Goal: Task Accomplishment & Management: Use online tool/utility

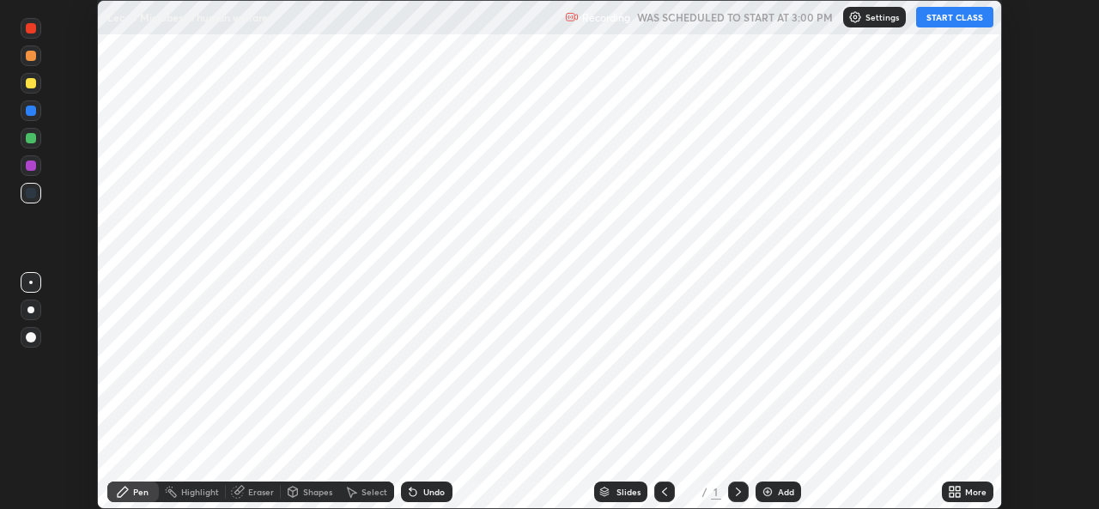
scroll to position [509, 1098]
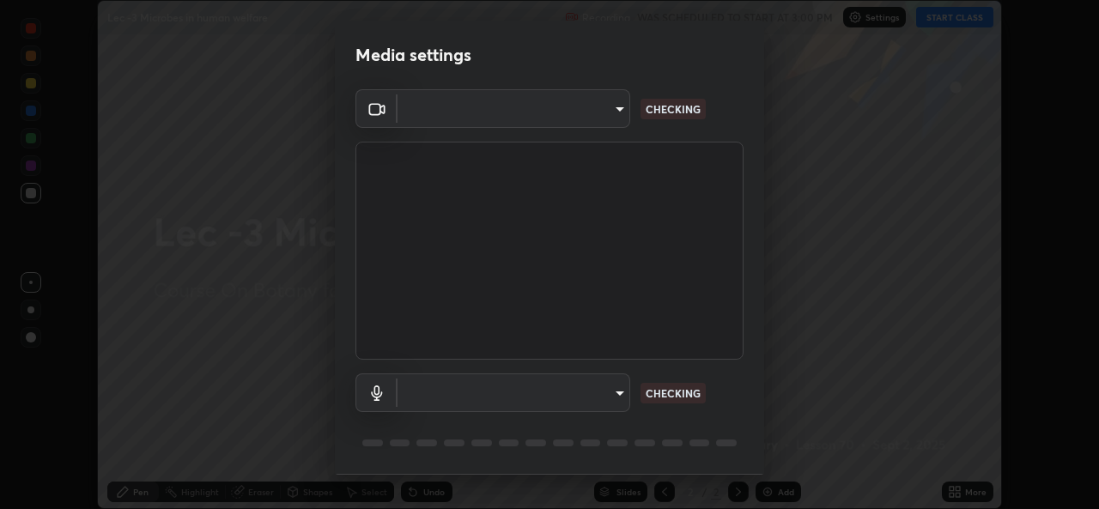
type input "78e73baf3d63bceb4c45423e3c658d9595c8caa1ee6d34b79bc6d5c79dc82097"
click at [621, 396] on body "Erase all Lec -3 Microbes in human welfare Recording WAS SCHEDULED TO START AT …" at bounding box center [549, 254] width 1099 height 509
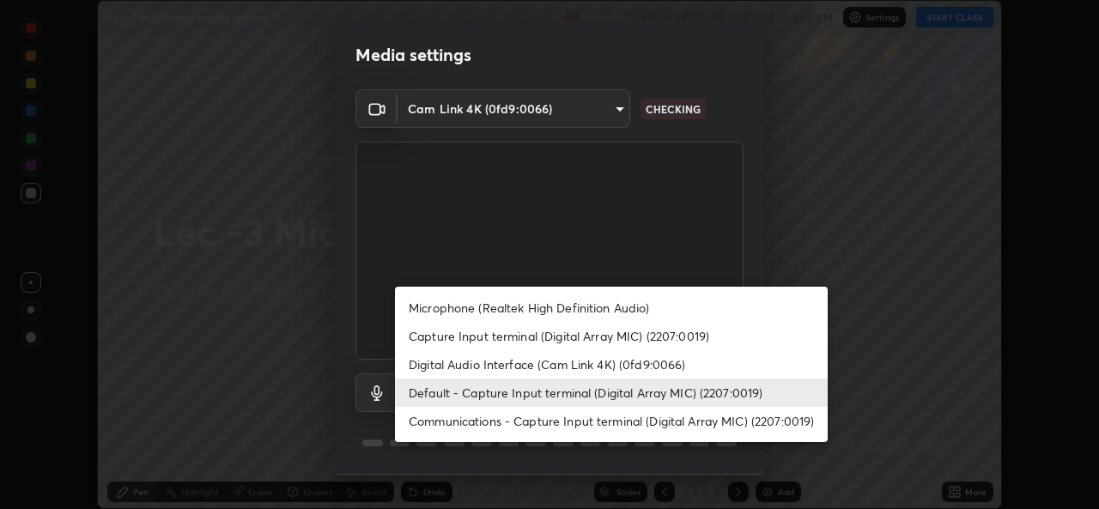
click at [610, 424] on li "Communications - Capture Input terminal (Digital Array MIC) (2207:0019)" at bounding box center [611, 421] width 433 height 28
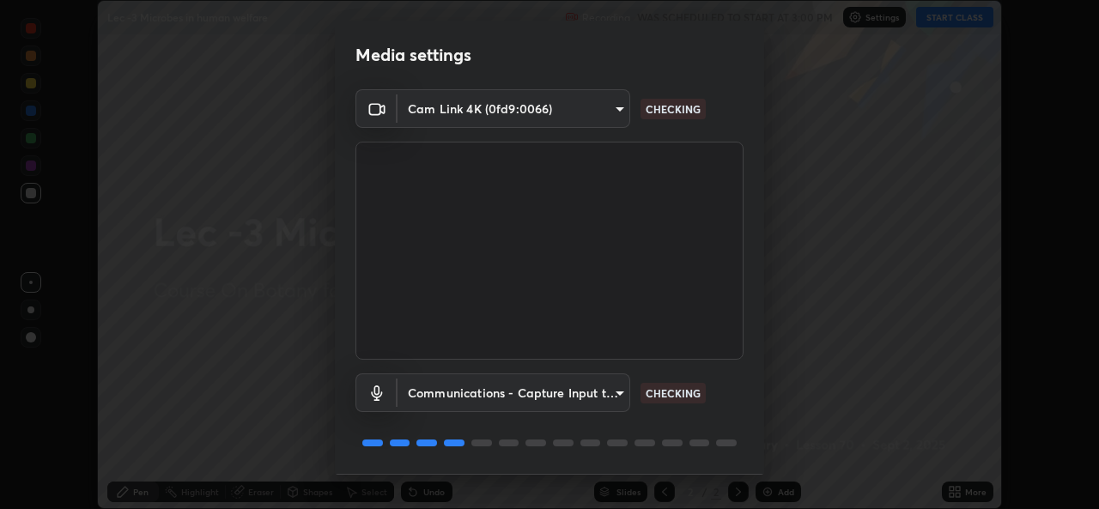
click at [605, 392] on body "Erase all Lec -3 Microbes in human welfare Recording WAS SCHEDULED TO START AT …" at bounding box center [549, 254] width 1099 height 509
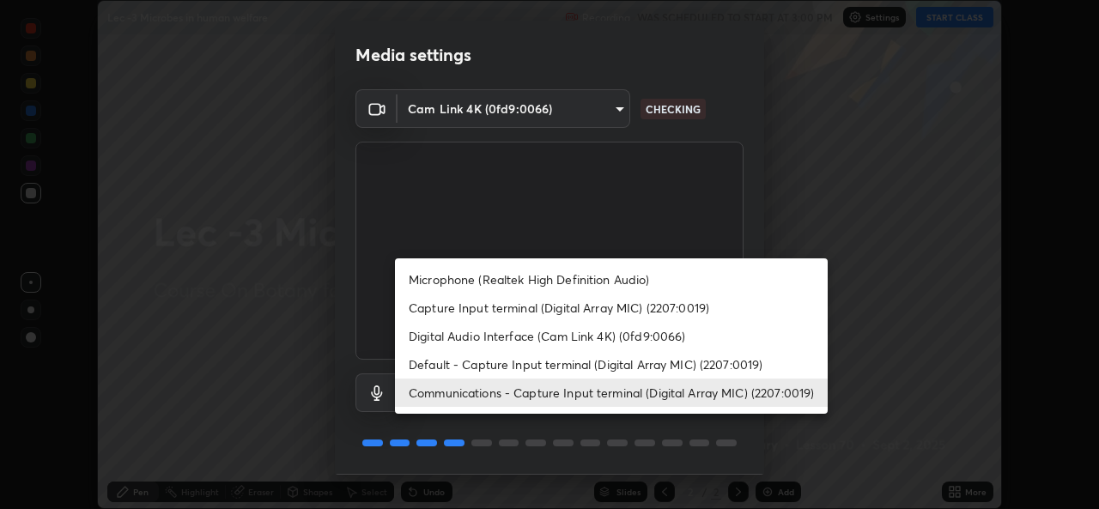
click at [616, 367] on li "Default - Capture Input terminal (Digital Array MIC) (2207:0019)" at bounding box center [611, 364] width 433 height 28
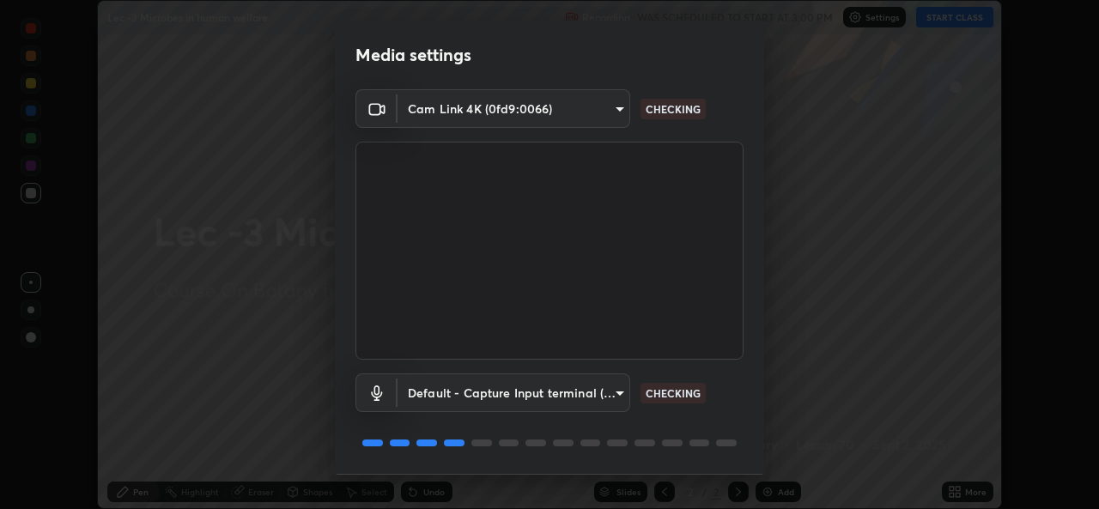
type input "default"
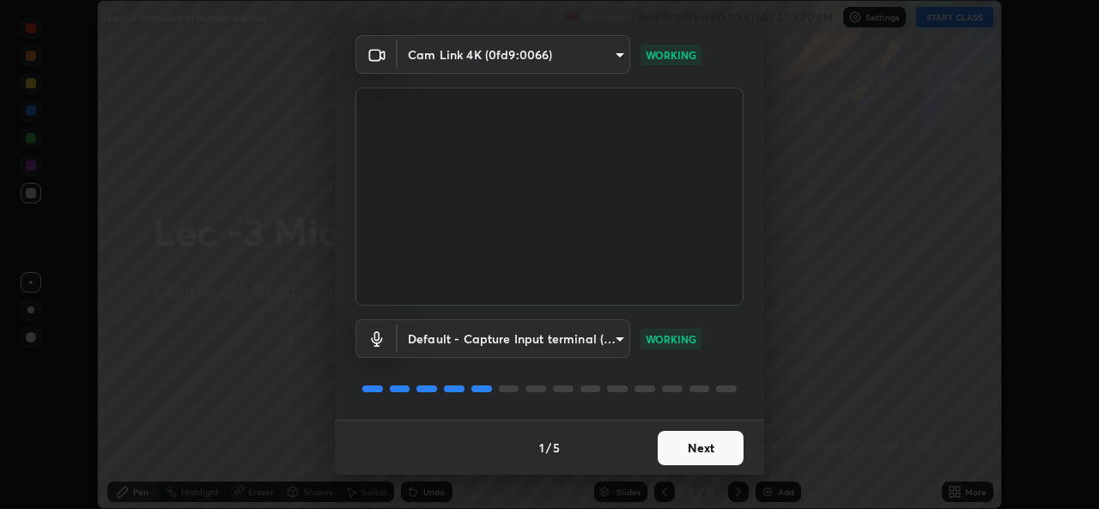
click at [712, 438] on button "Next" at bounding box center [701, 448] width 86 height 34
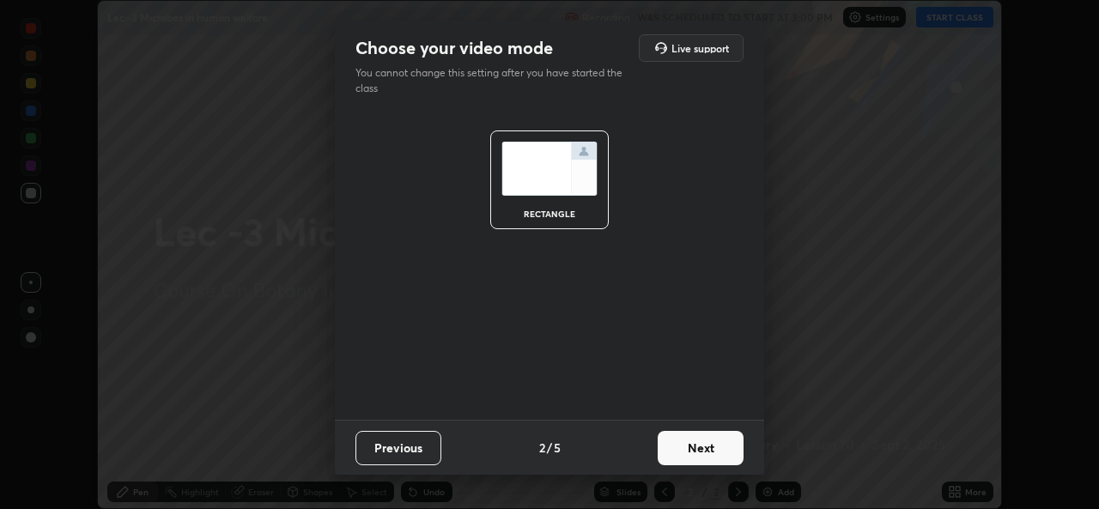
click at [712, 447] on button "Next" at bounding box center [701, 448] width 86 height 34
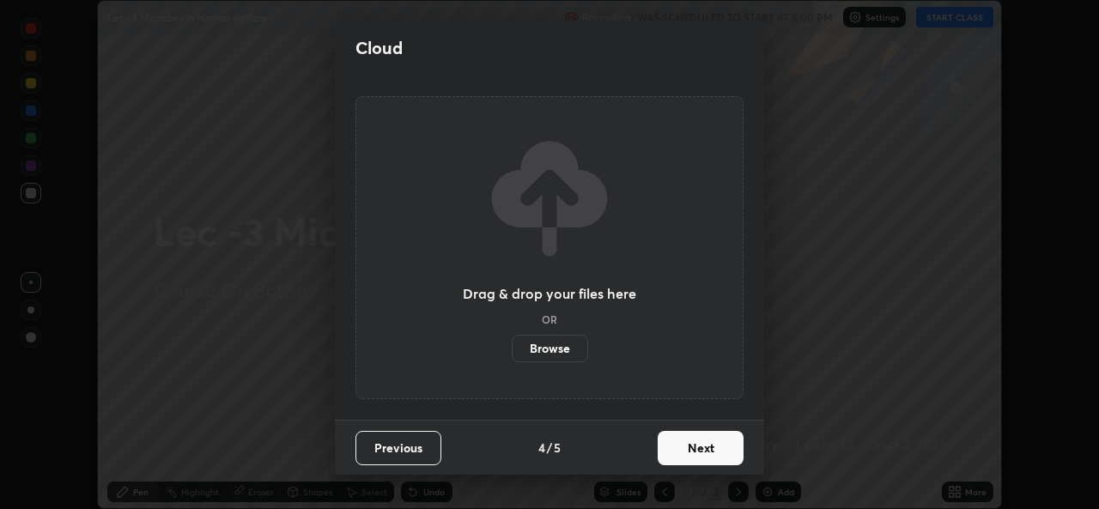
click at [712, 451] on button "Next" at bounding box center [701, 448] width 86 height 34
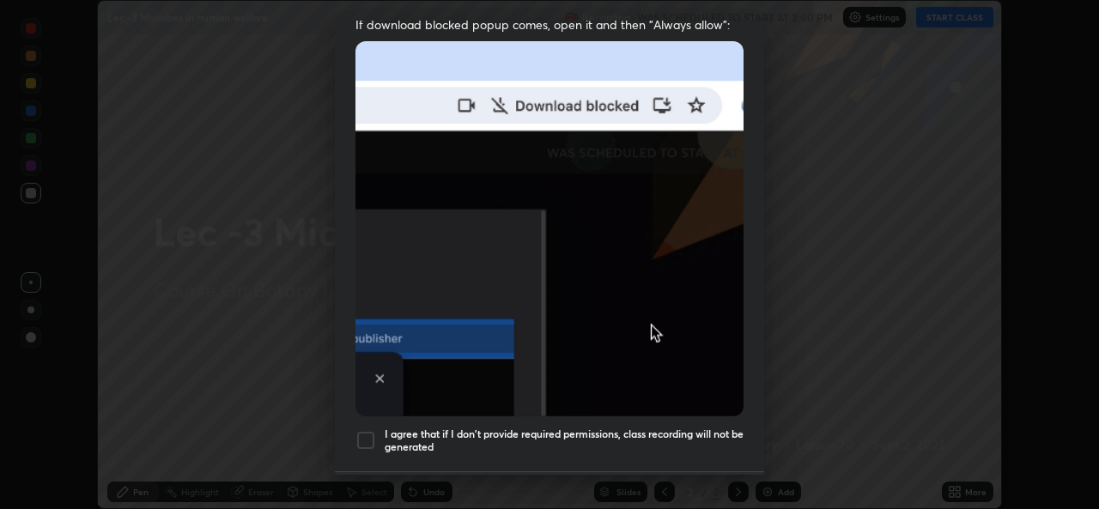
scroll to position [404, 0]
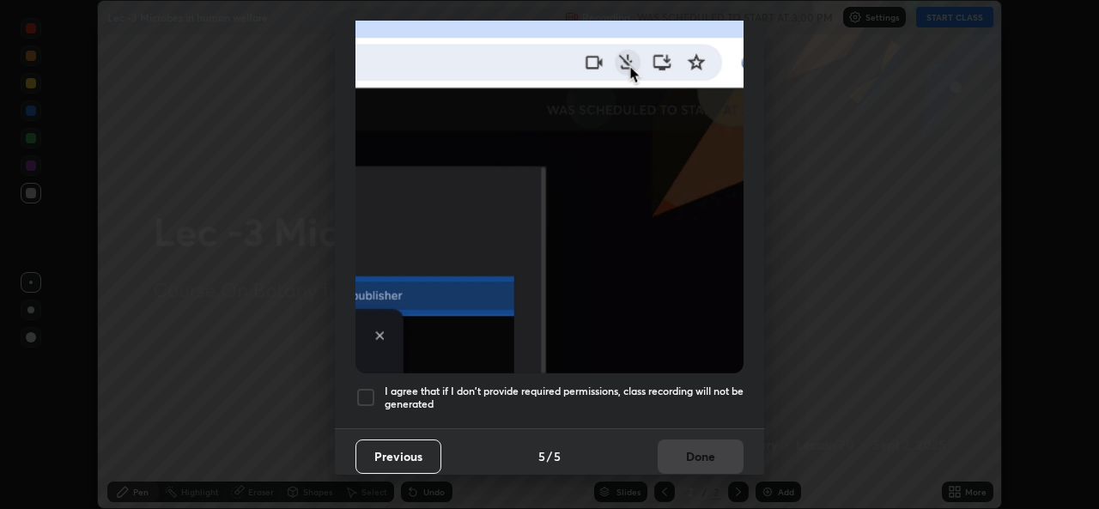
click at [364, 390] on div at bounding box center [365, 397] width 21 height 21
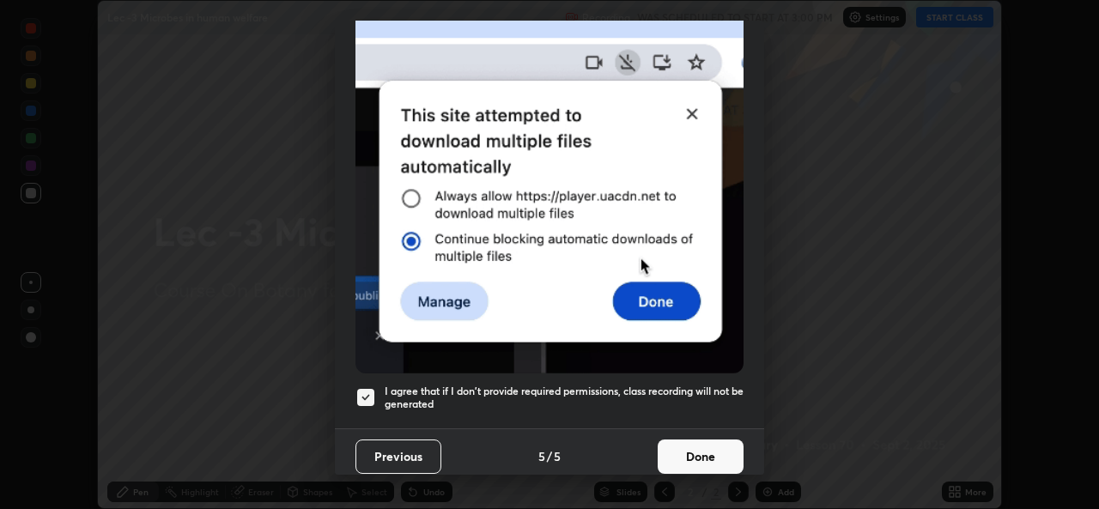
click at [676, 450] on button "Done" at bounding box center [701, 457] width 86 height 34
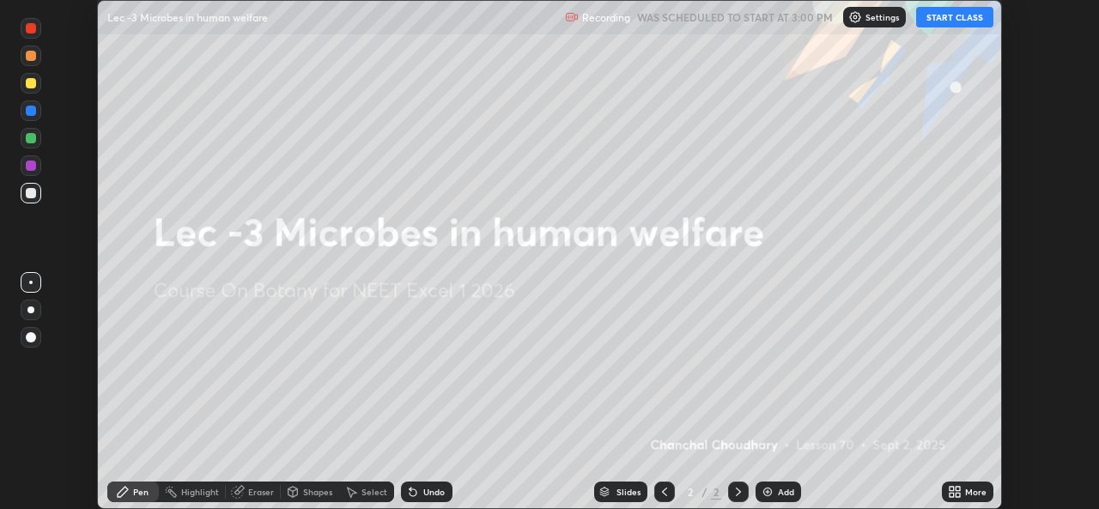
click at [957, 9] on button "START CLASS" at bounding box center [954, 17] width 77 height 21
click at [778, 492] on div "Add" at bounding box center [786, 492] width 16 height 9
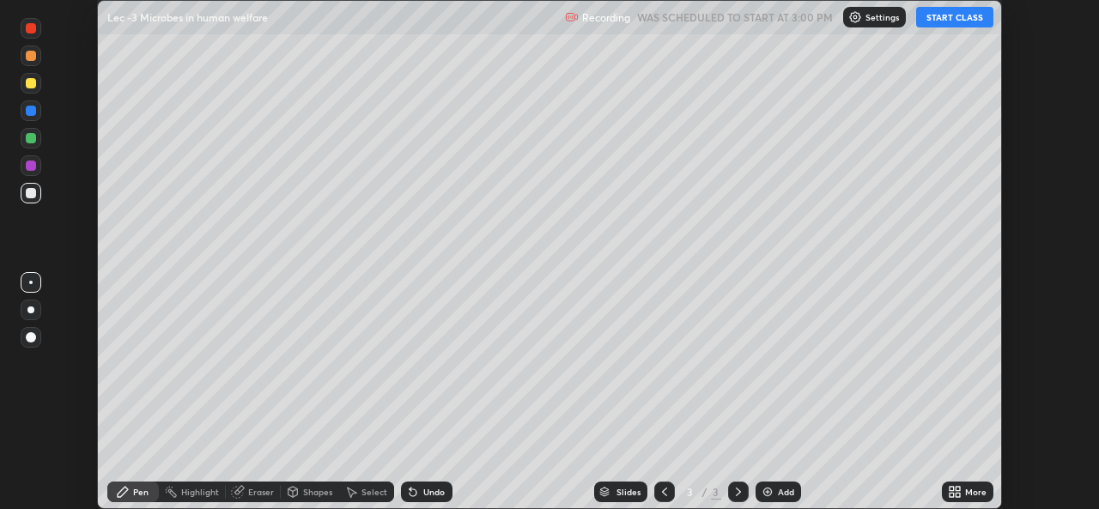
click at [964, 489] on div "More" at bounding box center [968, 492] width 52 height 21
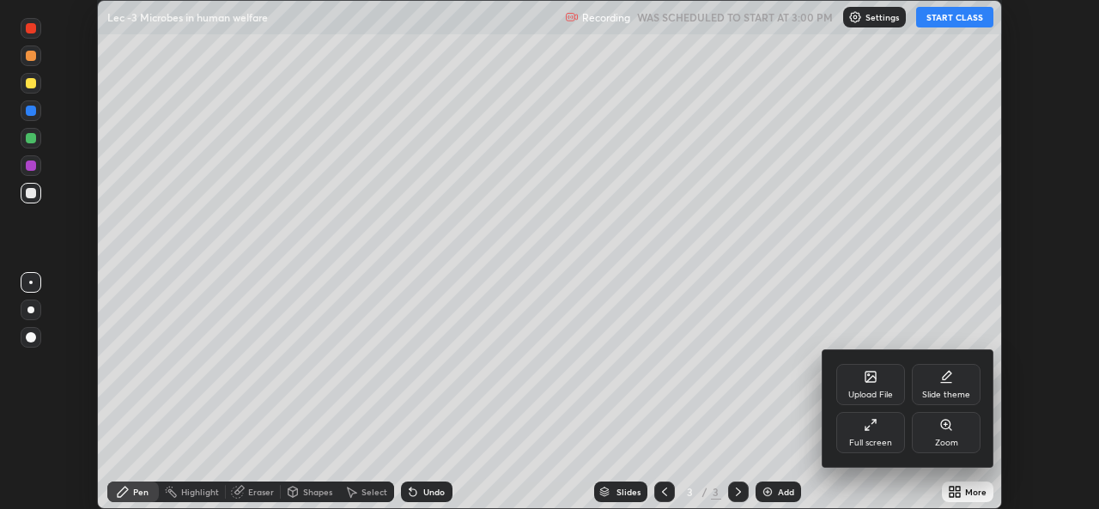
click at [876, 391] on div "Upload File" at bounding box center [870, 395] width 45 height 9
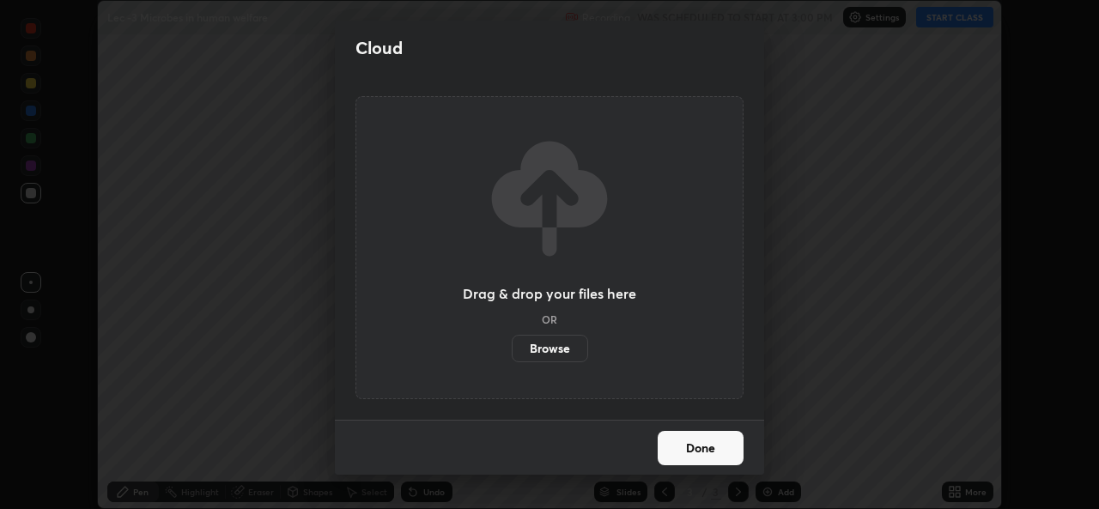
click at [561, 352] on label "Browse" at bounding box center [550, 348] width 76 height 27
click at [512, 352] on input "Browse" at bounding box center [512, 348] width 0 height 27
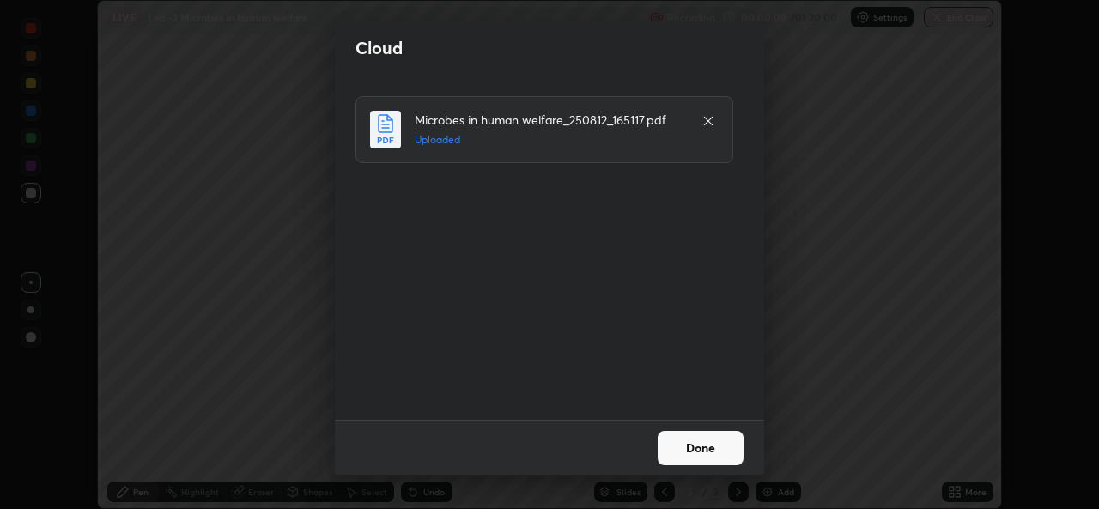
click at [688, 452] on button "Done" at bounding box center [701, 448] width 86 height 34
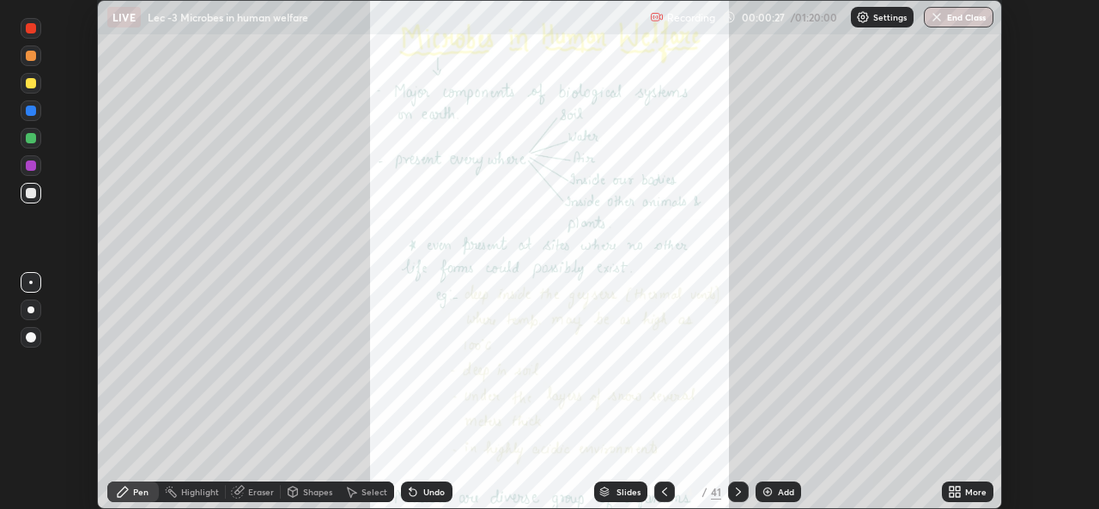
click at [990, 494] on div "More" at bounding box center [968, 492] width 52 height 21
